Goal: Transaction & Acquisition: Purchase product/service

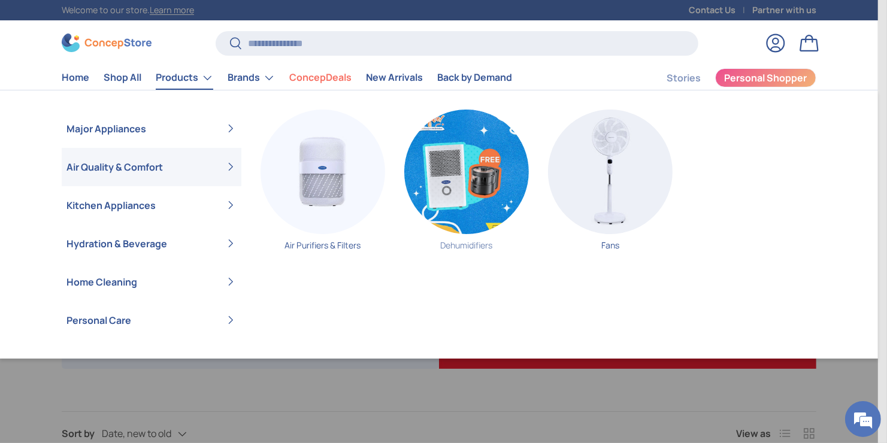
click at [498, 165] on img "Primary" at bounding box center [466, 172] width 125 height 125
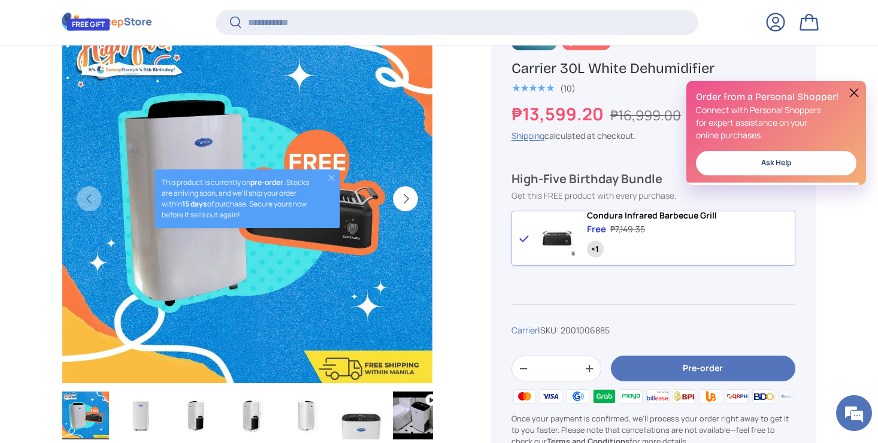
scroll to position [477, 0]
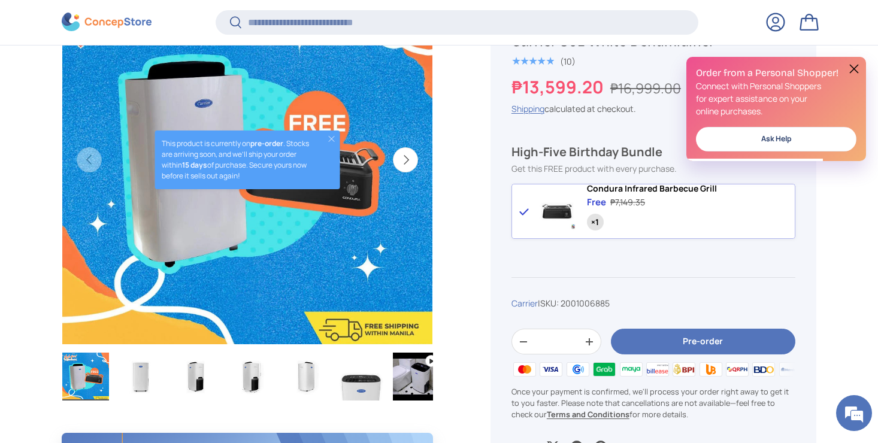
click at [406, 152] on button "Next" at bounding box center [405, 159] width 25 height 25
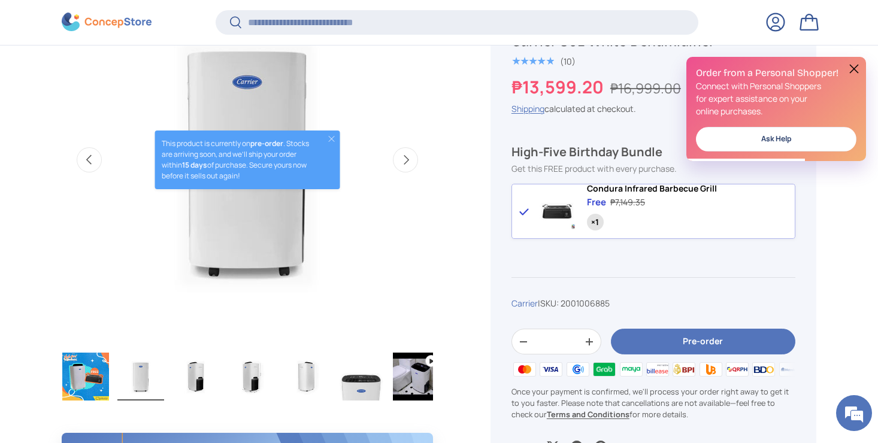
scroll to position [0, 0]
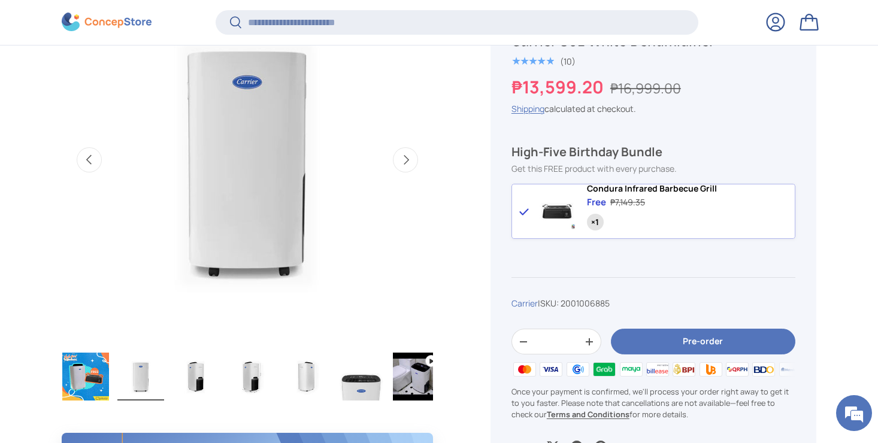
click at [77, 147] on button "Previous" at bounding box center [89, 159] width 25 height 25
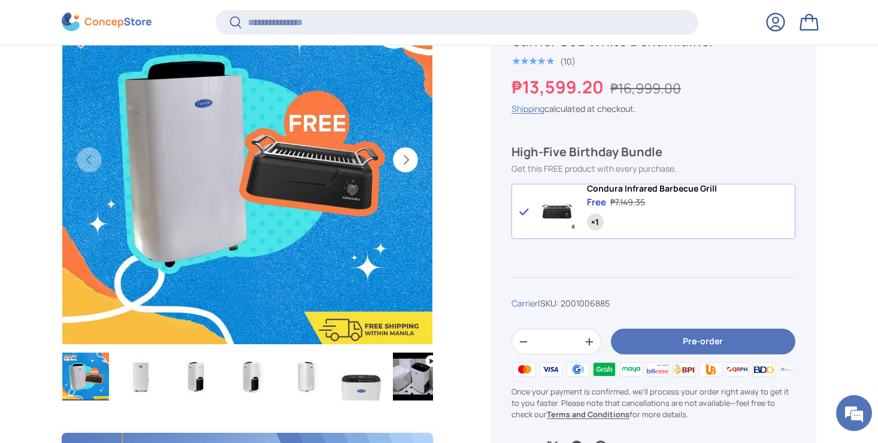
click at [406, 151] on button "Next" at bounding box center [405, 159] width 25 height 25
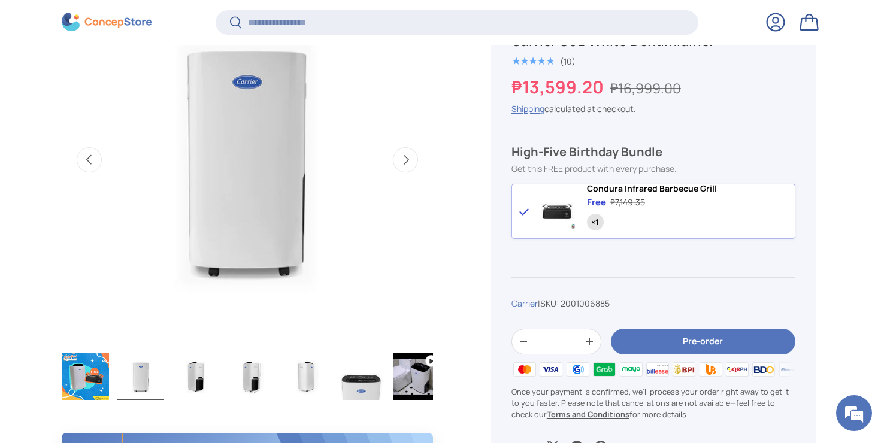
click at [406, 151] on button "Next" at bounding box center [405, 159] width 25 height 25
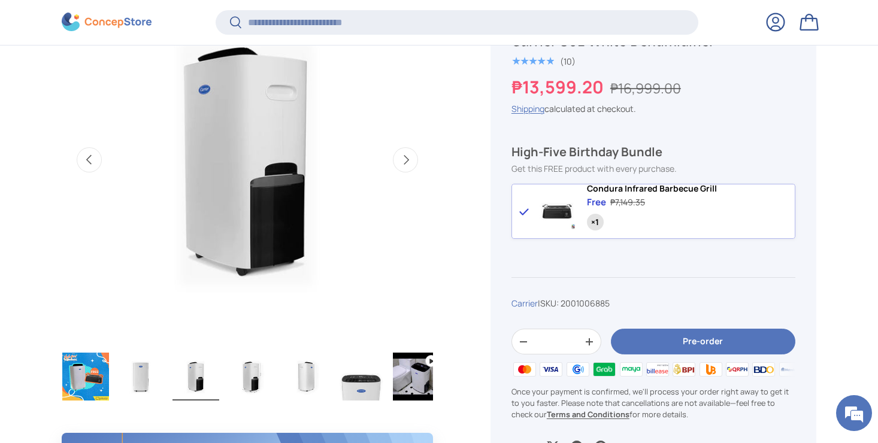
click at [406, 151] on button "Next" at bounding box center [405, 159] width 25 height 25
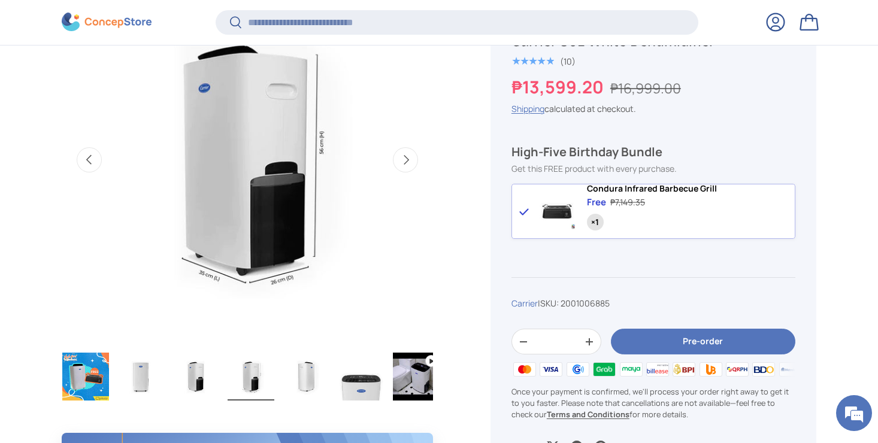
click at [406, 151] on button "Next" at bounding box center [405, 159] width 25 height 25
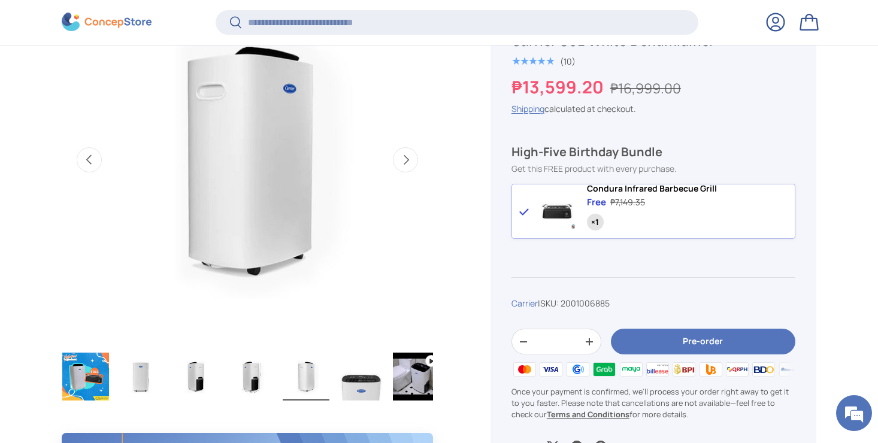
click at [406, 151] on button "Next" at bounding box center [405, 159] width 25 height 25
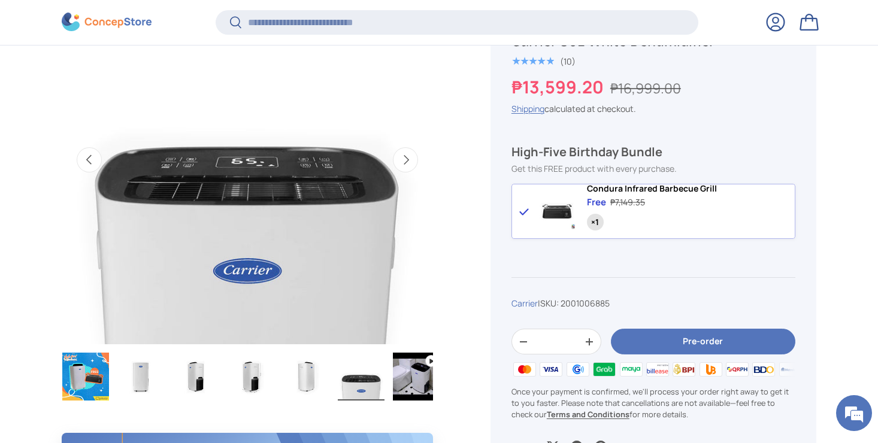
click at [406, 151] on button "Next" at bounding box center [405, 159] width 25 height 25
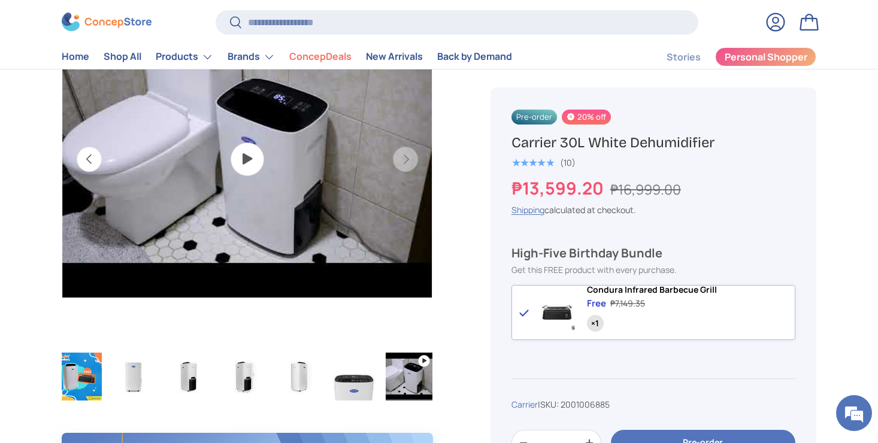
scroll to position [439, 0]
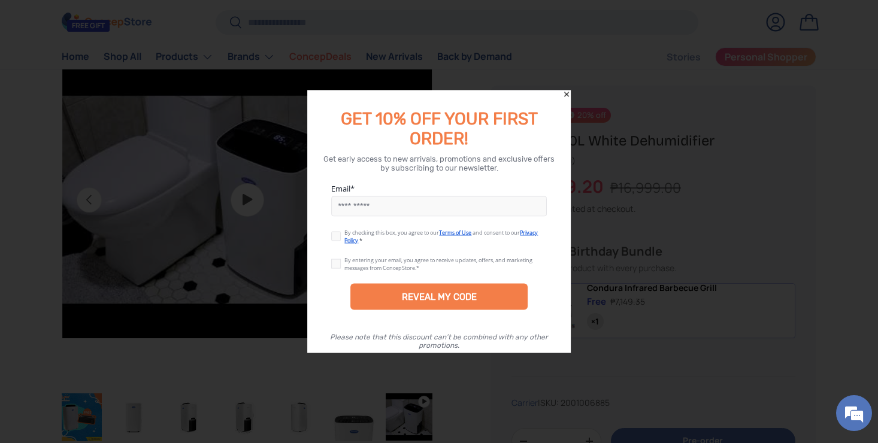
click at [565, 95] on icon "Close" at bounding box center [566, 94] width 8 height 8
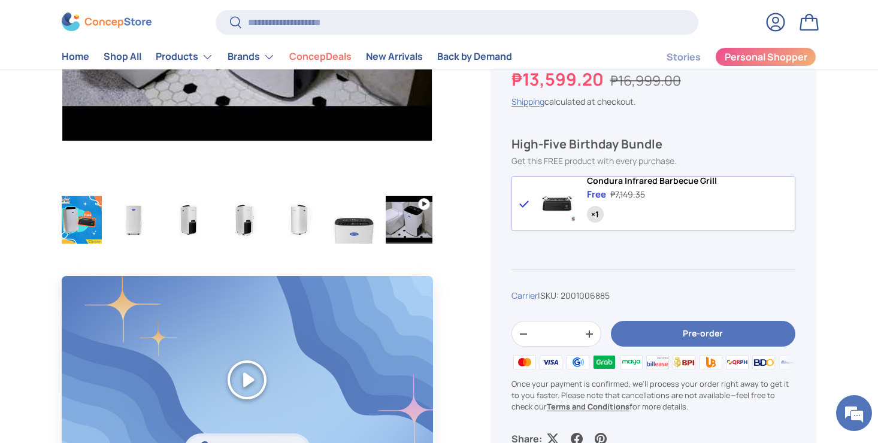
scroll to position [479, 0]
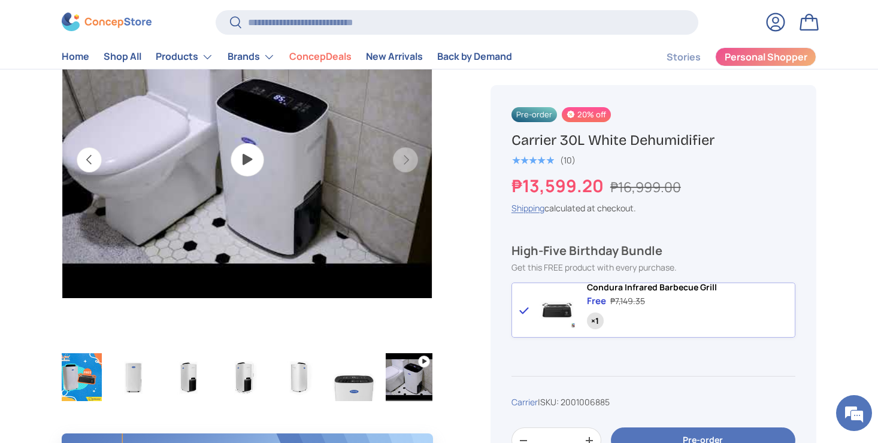
click at [233, 154] on img "Gallery Viewer" at bounding box center [247, 160] width 370 height 370
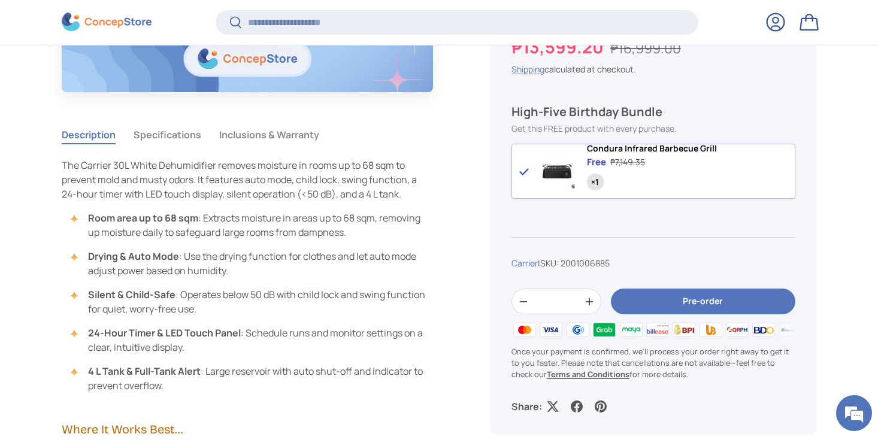
scroll to position [1075, 0]
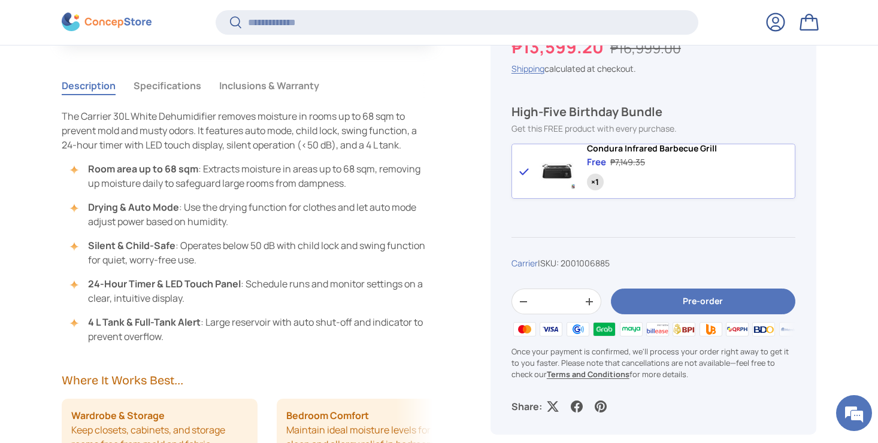
click at [175, 81] on button "Specifications" at bounding box center [168, 86] width 68 height 28
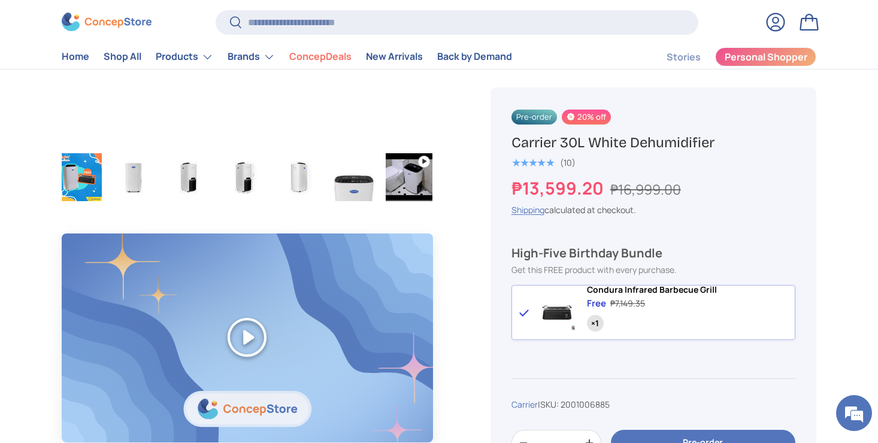
scroll to position [520, 0]
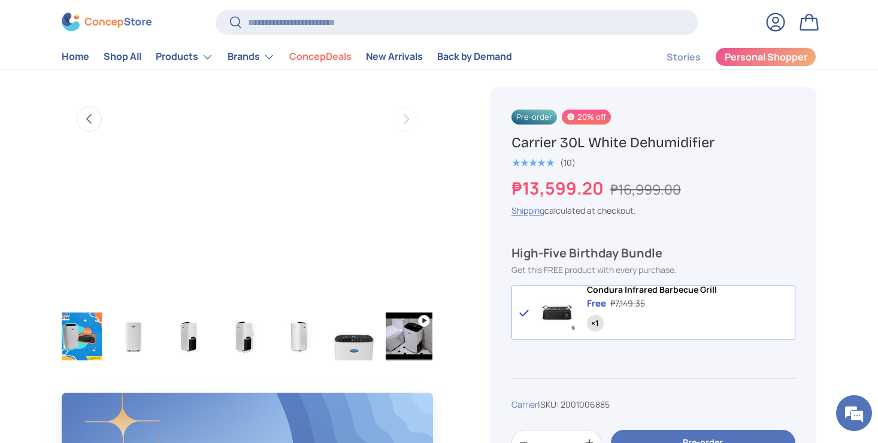
click at [144, 342] on img "Gallery Viewer" at bounding box center [133, 337] width 47 height 48
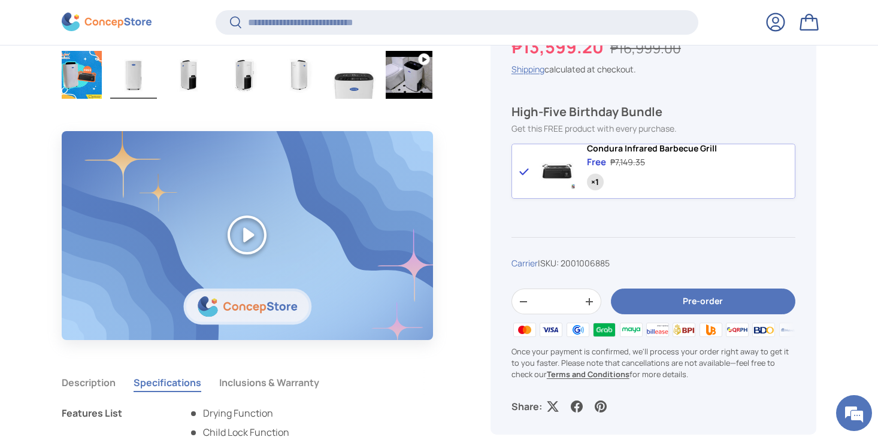
scroll to position [796, 0]
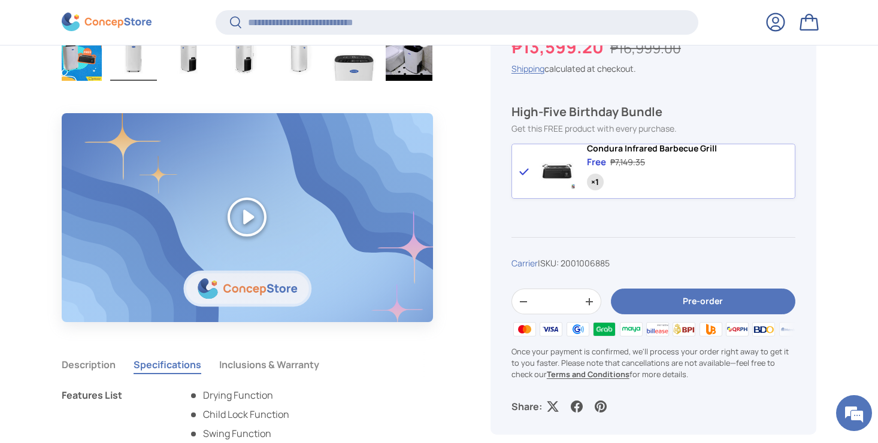
click at [742, 310] on button "Pre-order" at bounding box center [703, 302] width 184 height 26
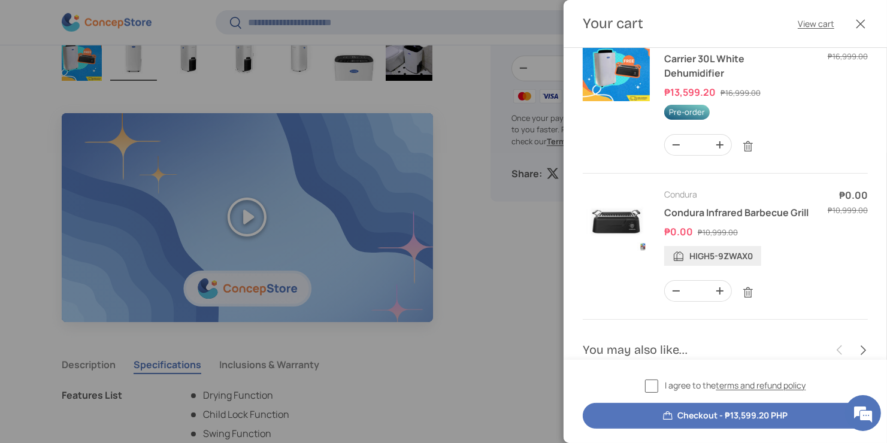
scroll to position [0, 0]
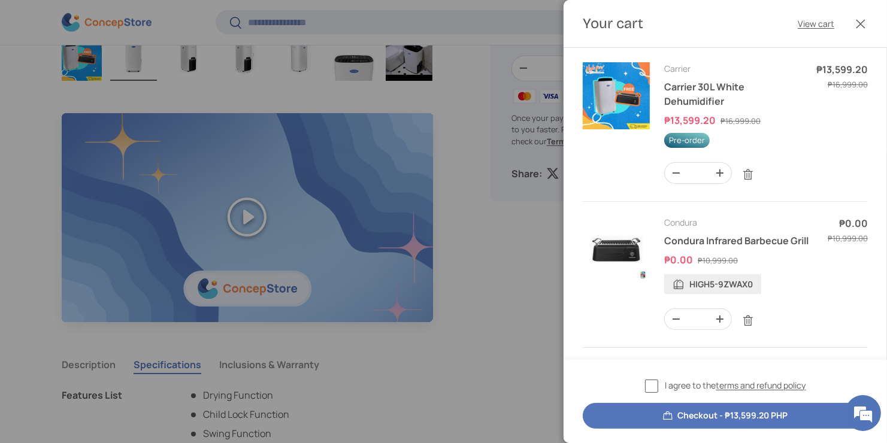
click at [788, 414] on button "Checkout - ₱13,599.20 PHP" at bounding box center [725, 416] width 285 height 26
click at [645, 377] on div "I agree to the terms and refund policy Checkout - ₱13,599.20 PHP" at bounding box center [724, 401] width 323 height 83
drag, startPoint x: 645, startPoint y: 384, endPoint x: 672, endPoint y: 410, distance: 37.3
click at [645, 385] on label "I agree to the terms and refund policy" at bounding box center [725, 386] width 161 height 14
click at [677, 412] on button "Checkout - ₱13,599.20 PHP" at bounding box center [725, 416] width 285 height 26
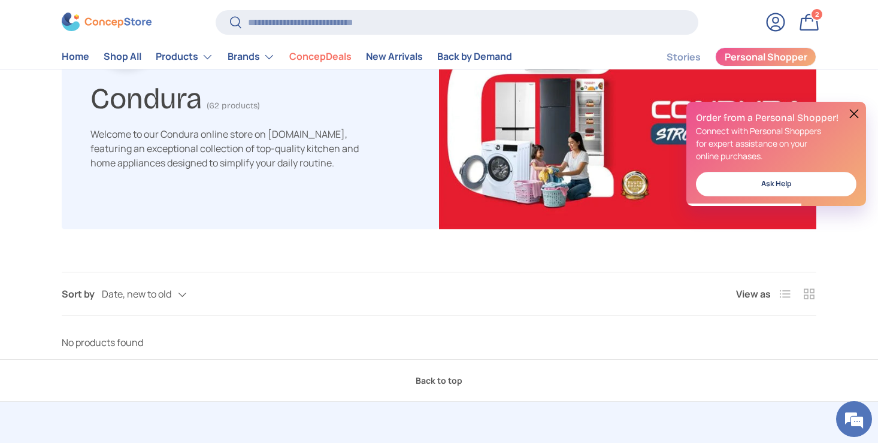
scroll to position [199, 0]
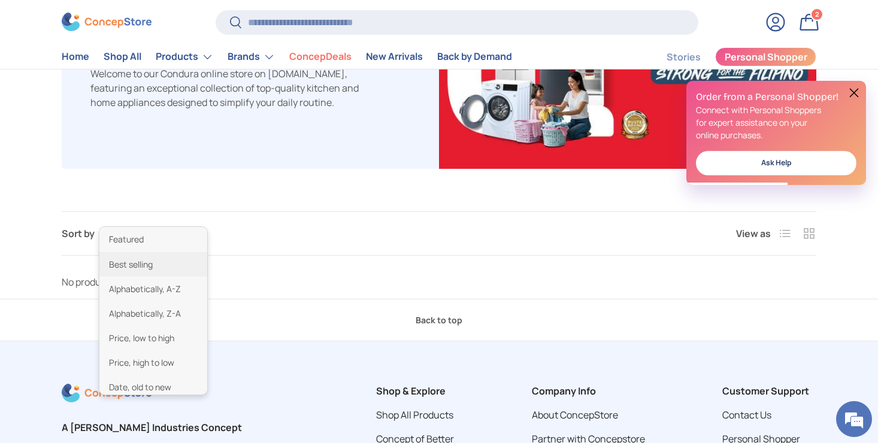
click at [172, 231] on div "Date, new to old Featured Best selling Alphabetically, A-Z Alphabetically, Z-A …" at bounding box center [156, 233] width 109 height 21
